Goal: Information Seeking & Learning: Learn about a topic

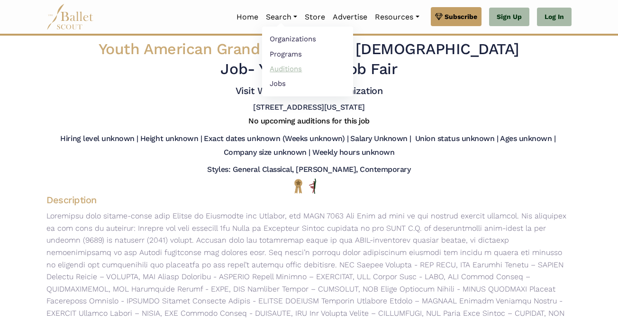
click at [291, 65] on link "Auditions" at bounding box center [307, 68] width 91 height 15
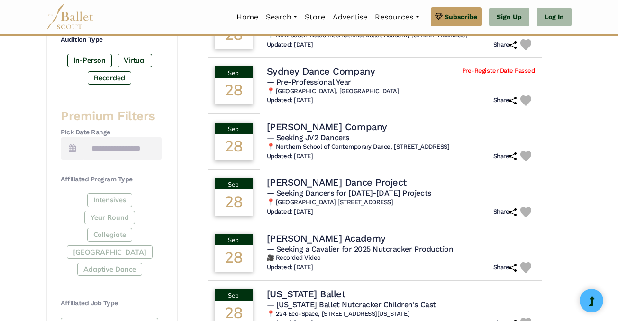
scroll to position [371, 0]
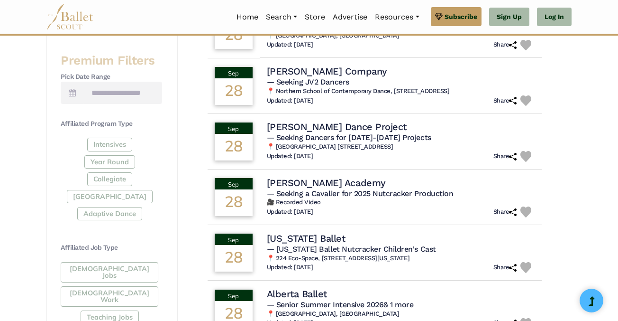
click at [126, 268] on div "[DEMOGRAPHIC_DATA] Jobs [DEMOGRAPHIC_DATA] Work Teaching Jobs" at bounding box center [112, 294] width 102 height 65
click at [109, 265] on div "[DEMOGRAPHIC_DATA] Jobs [DEMOGRAPHIC_DATA] Work Teaching Jobs" at bounding box center [112, 294] width 102 height 65
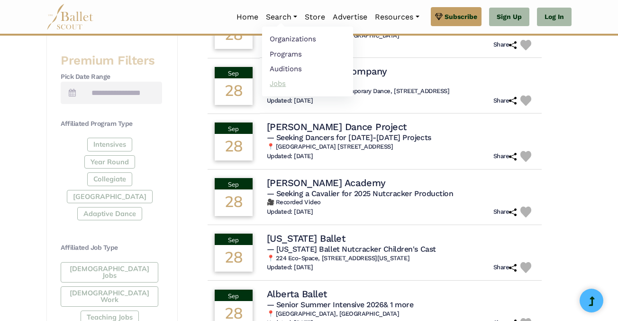
click at [278, 87] on link "Jobs" at bounding box center [307, 83] width 91 height 15
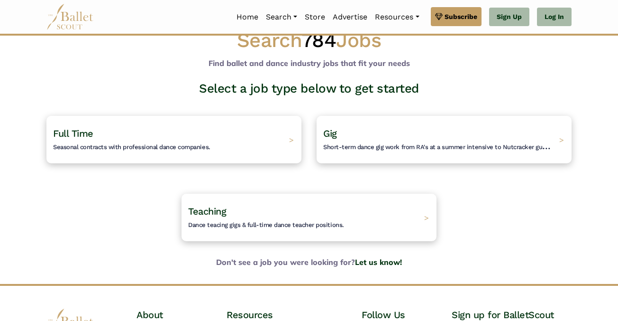
scroll to position [22, 0]
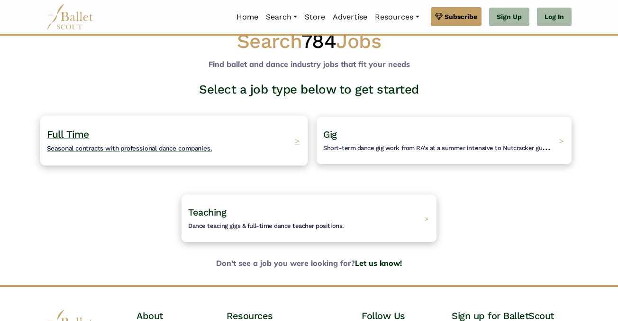
click at [193, 148] on span "Seasonal contracts with professional dance companies." at bounding box center [129, 148] width 165 height 8
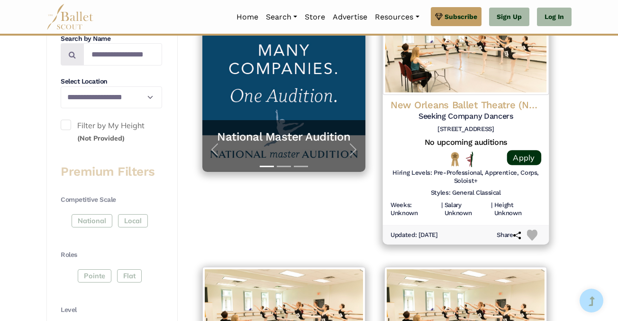
scroll to position [237, 0]
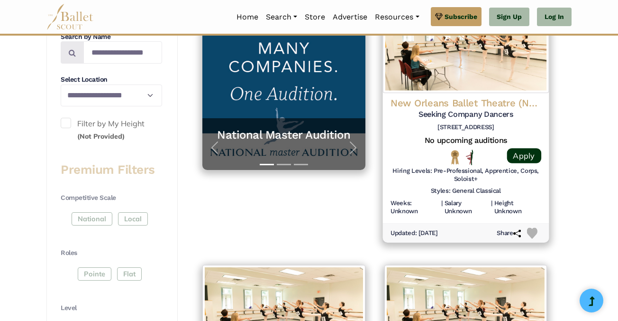
click at [478, 93] on div "New Orleans Ballet Theatre (NOBT) Seeking Company Dancers 920 Terpsichore St, N…" at bounding box center [466, 158] width 166 height 130
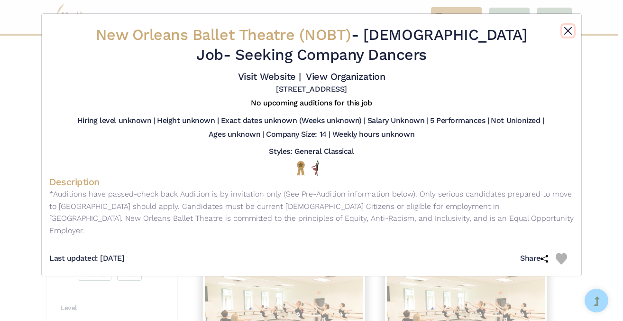
click at [568, 28] on button "Close" at bounding box center [568, 30] width 11 height 11
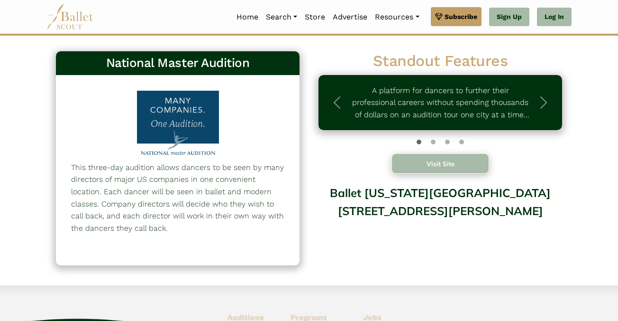
click at [436, 164] on button "Visit Site" at bounding box center [441, 163] width 98 height 20
